Goal: Task Accomplishment & Management: Complete application form

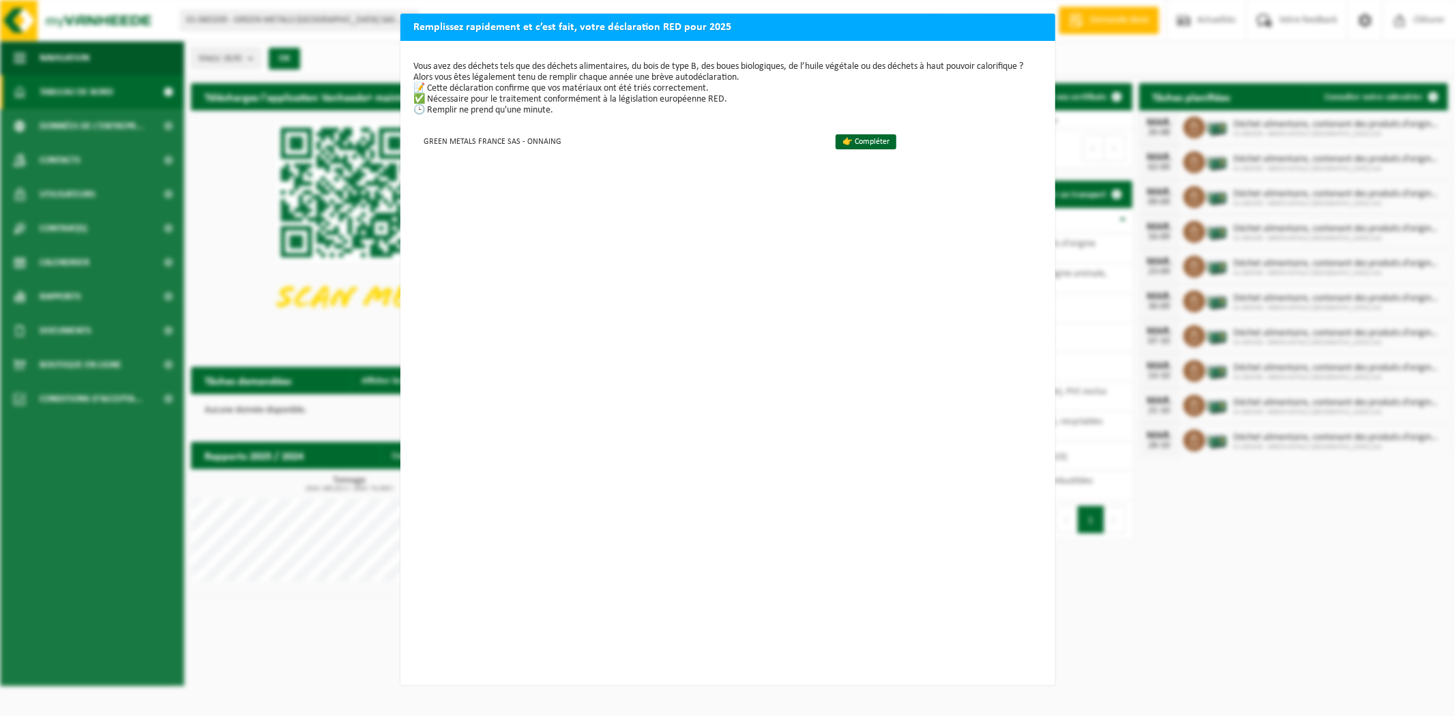
click at [970, 443] on div "Vous avez des déchets tels que des déchets alimentaires, du bois de type B, des…" at bounding box center [728, 363] width 655 height 645
click at [970, 443] on div "Remplissez rapidement et c’est fait, votre déclaration RED pour 2025 Vous avez …" at bounding box center [727, 358] width 1455 height 716
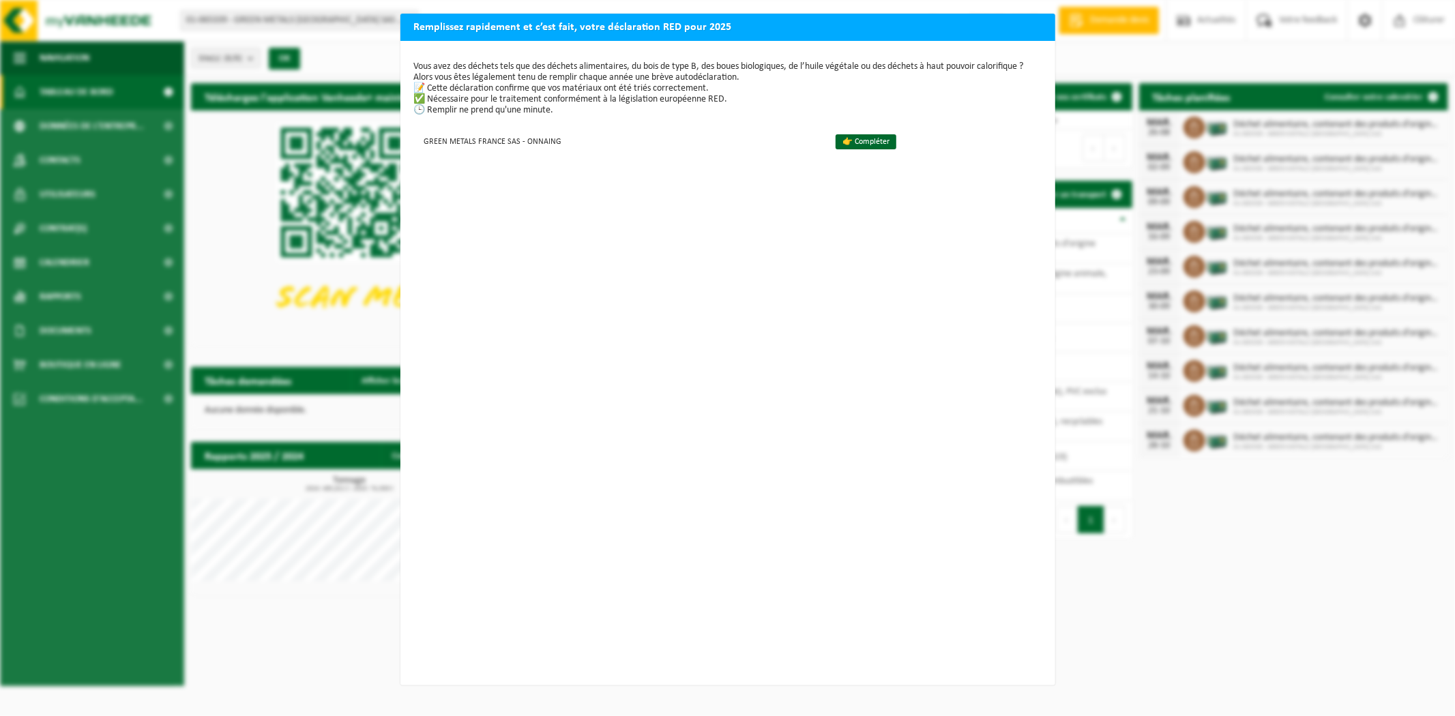
click at [837, 443] on div "Vous avez des déchets tels que des déchets alimentaires, du bois de type B, des…" at bounding box center [728, 363] width 655 height 645
click at [857, 138] on link "👉 Compléter" at bounding box center [866, 141] width 61 height 15
click at [970, 443] on div "Remplissez rapidement et c’est fait, votre déclaration RED pour 2025 Vous avez …" at bounding box center [727, 358] width 1455 height 716
click at [837, 141] on link "👉 Compléter" at bounding box center [866, 141] width 61 height 15
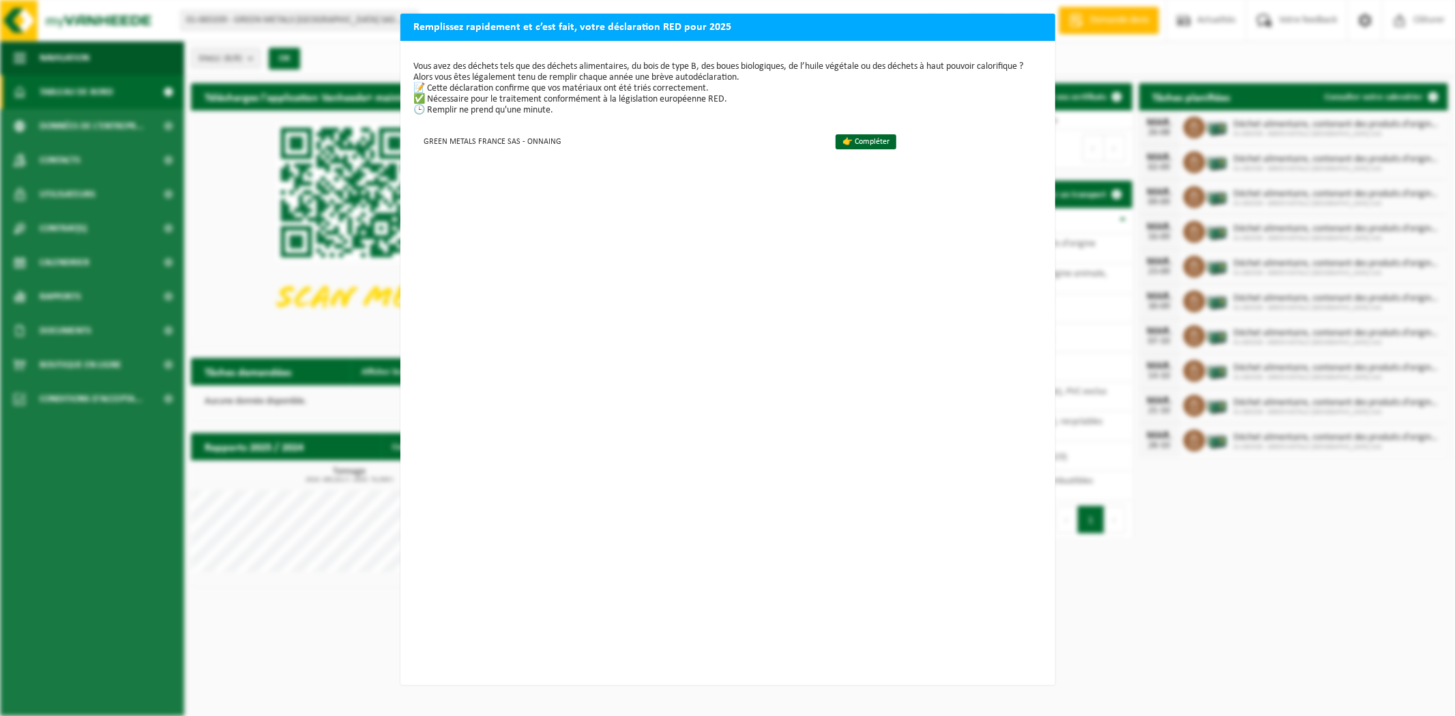
click at [1263, 603] on div "Remplissez rapidement et c’est fait, votre déclaration RED pour 2025 Vous avez …" at bounding box center [727, 358] width 1455 height 716
click at [800, 478] on div "Vous avez des déchets tels que des déchets alimentaires, du bois de type B, des…" at bounding box center [728, 363] width 655 height 645
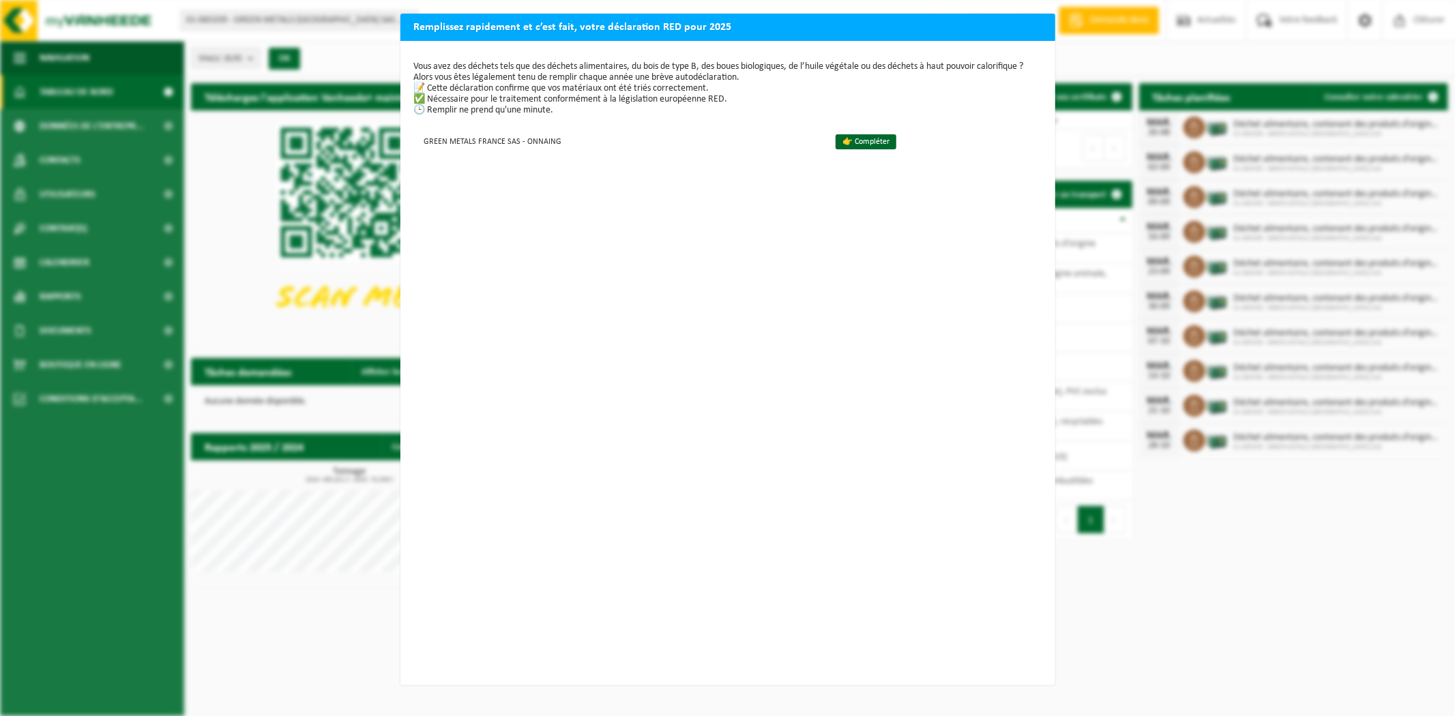
click at [800, 478] on div "Vous avez des déchets tels que des déchets alimentaires, du bois de type B, des…" at bounding box center [728, 363] width 655 height 645
click at [1287, 615] on div "Remplissez rapidement et c’est fait, votre déclaration RED pour 2025 Vous avez …" at bounding box center [727, 358] width 1455 height 716
